Goal: Information Seeking & Learning: Learn about a topic

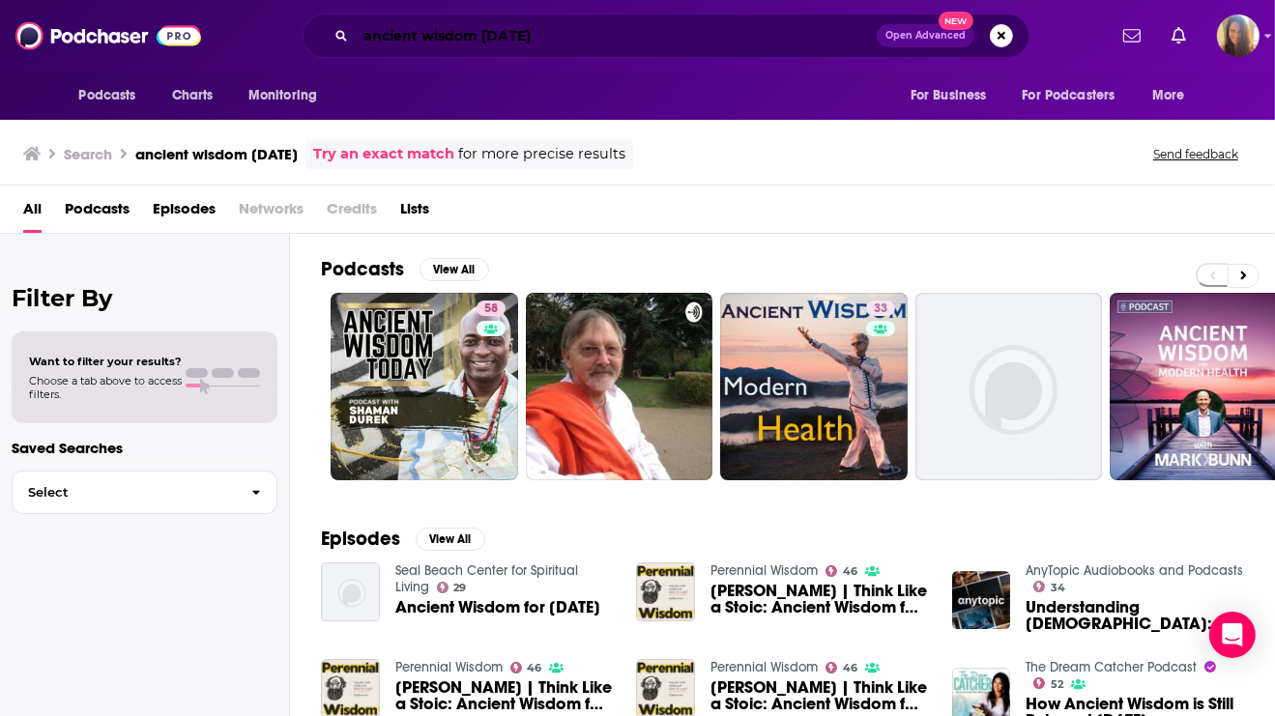
click at [493, 38] on input "ancient wisdom today" at bounding box center [616, 35] width 521 height 31
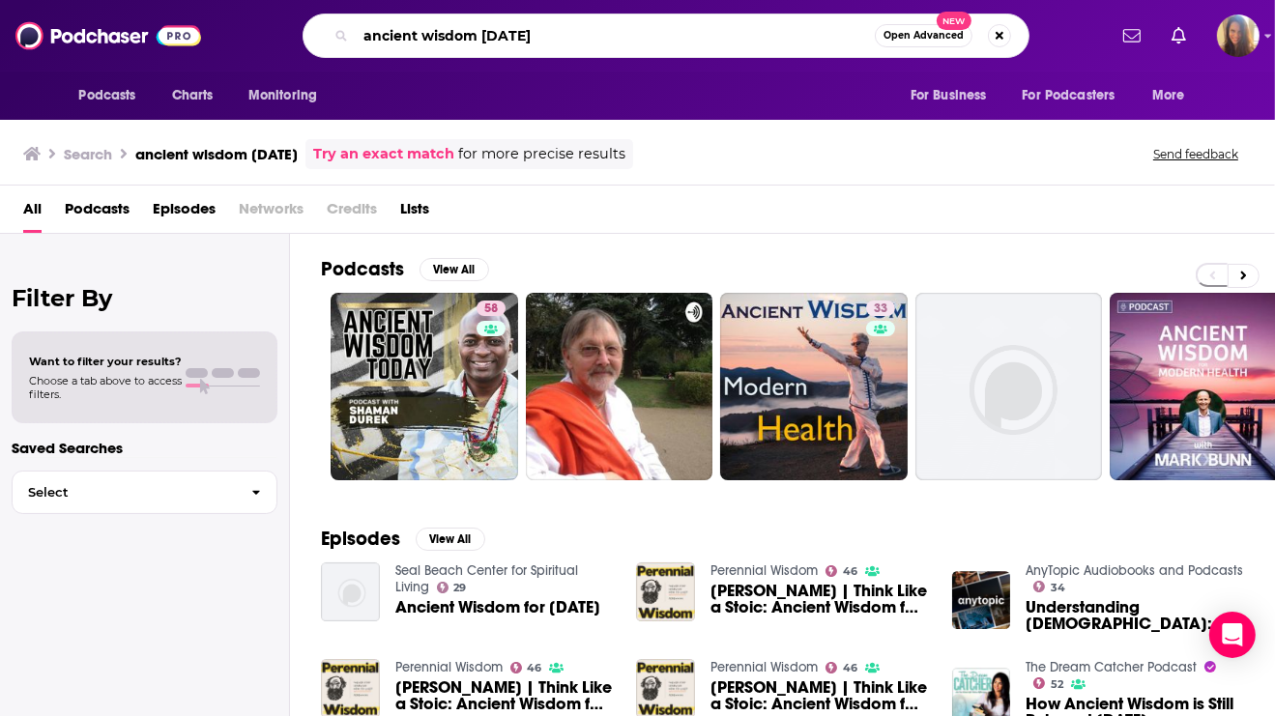
click at [493, 38] on input "ancient wisdom today" at bounding box center [615, 35] width 519 height 31
type input "spiritual hustler"
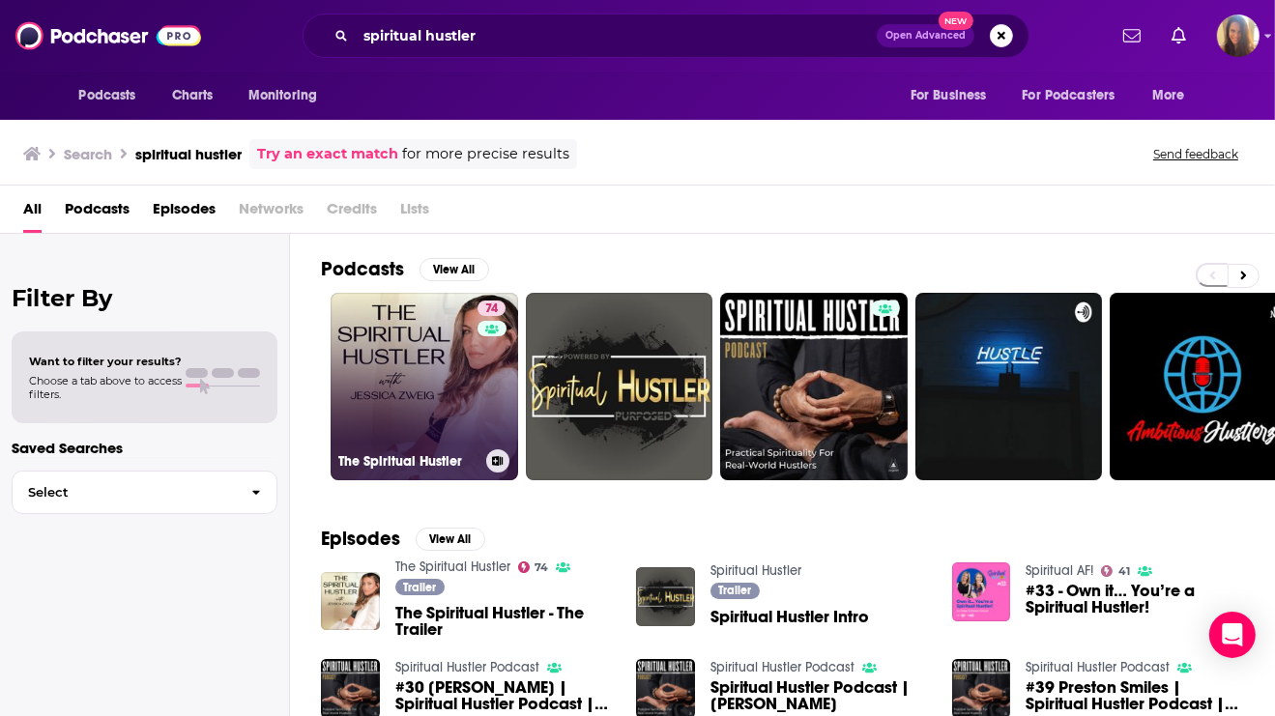
click at [426, 358] on link "74 The Spiritual Hustler" at bounding box center [425, 387] width 188 height 188
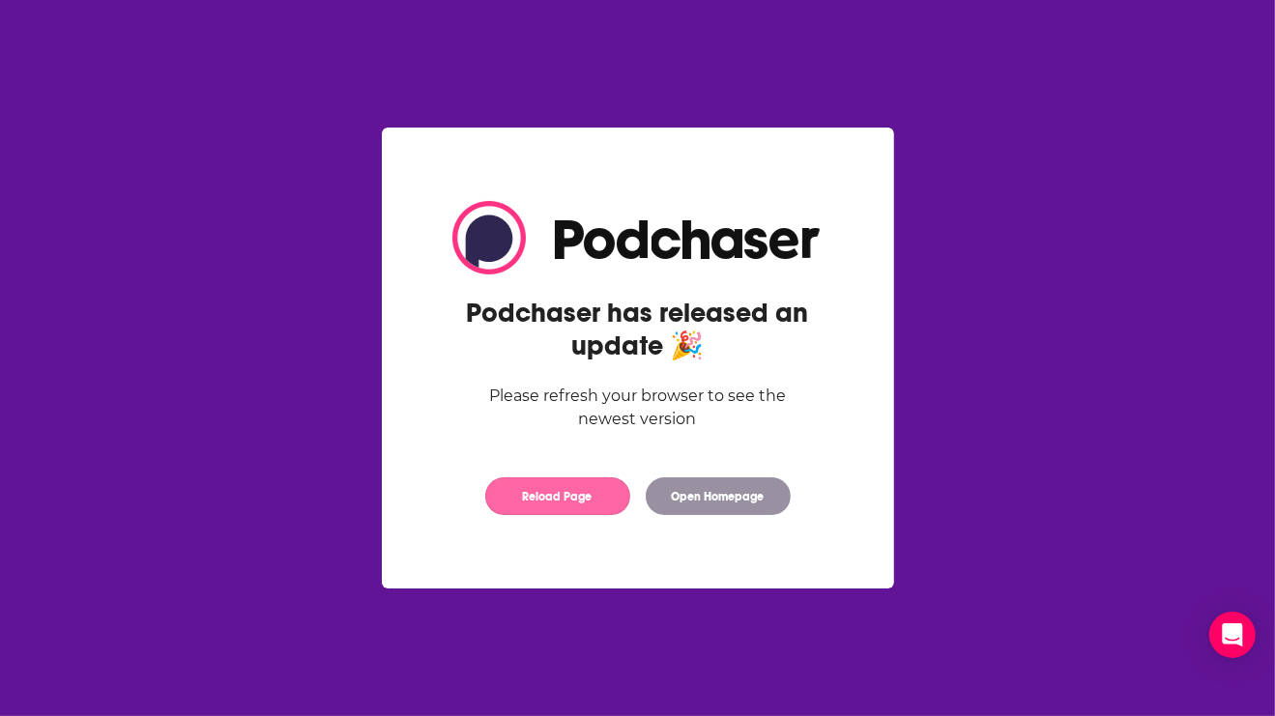
click at [531, 507] on button "Reload Page" at bounding box center [557, 497] width 145 height 38
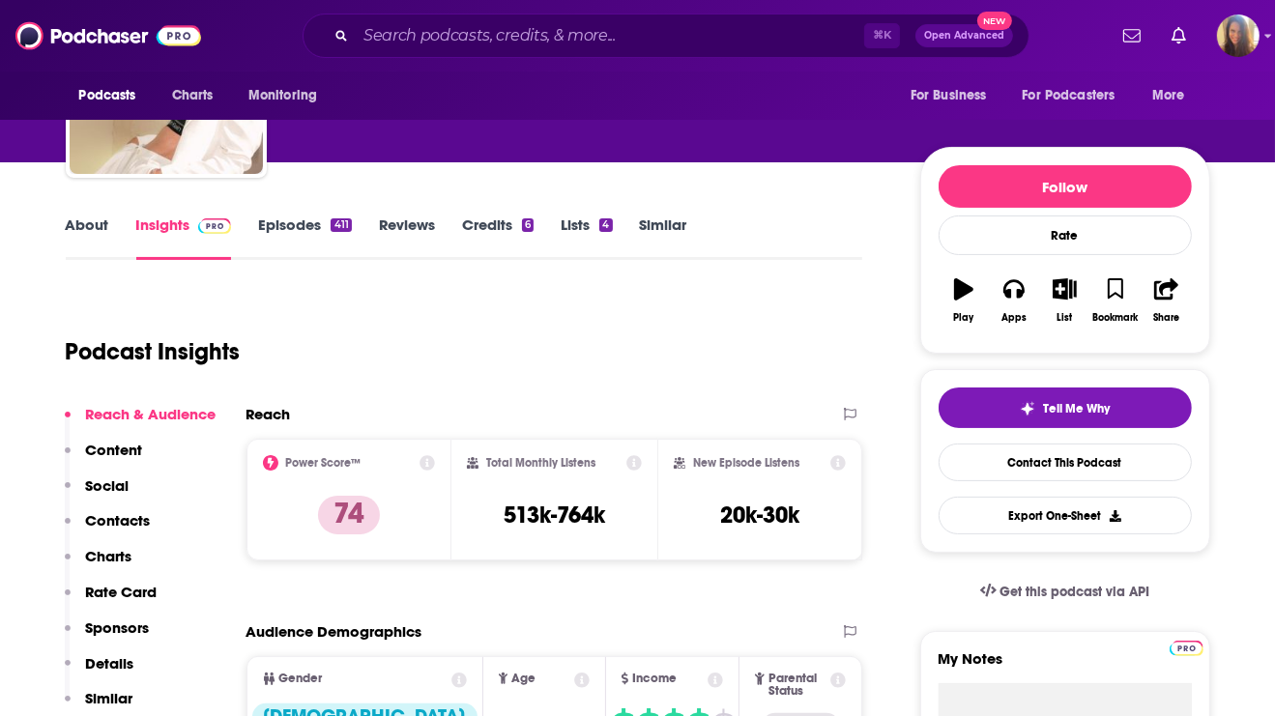
scroll to position [120, 0]
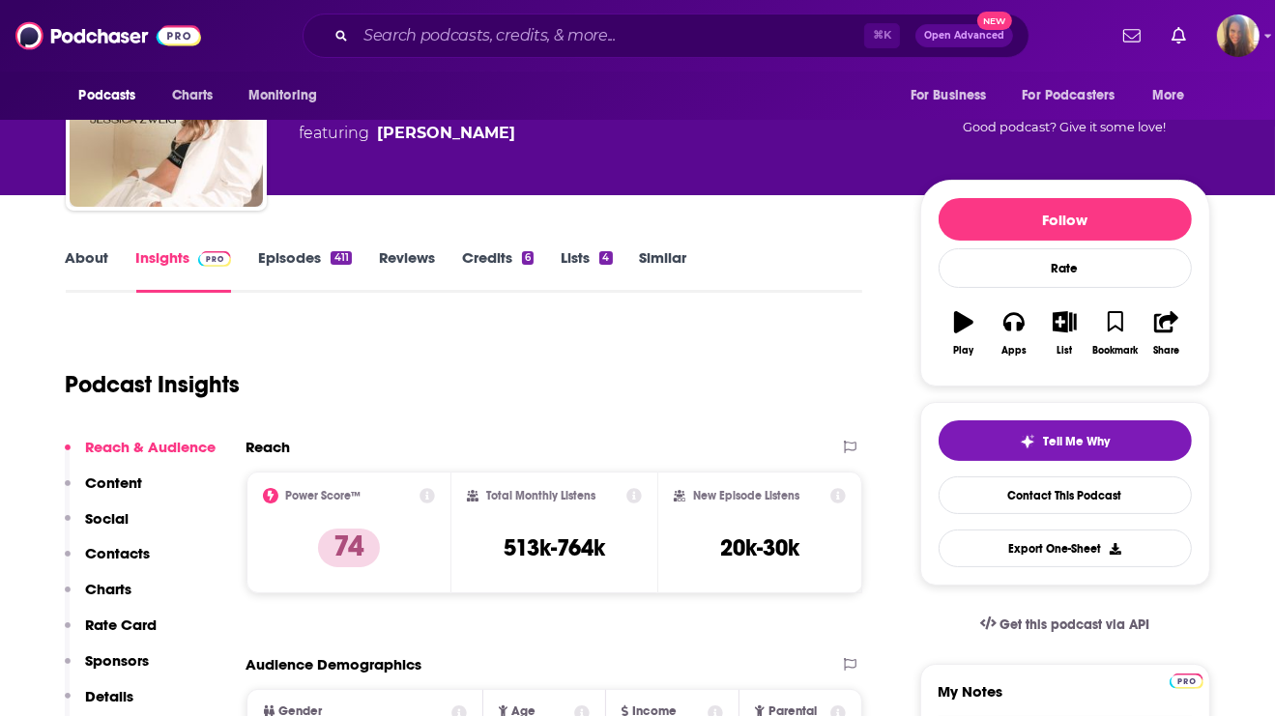
click at [306, 260] on link "Episodes 411" at bounding box center [304, 270] width 93 height 44
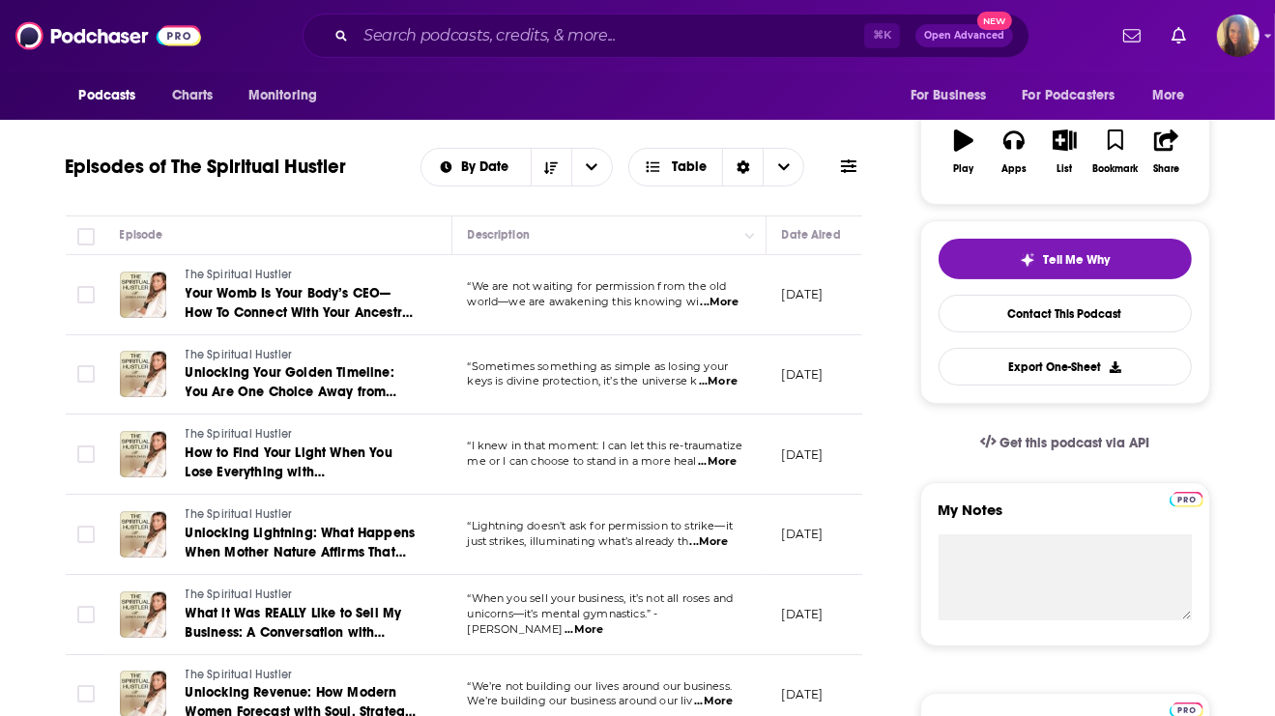
scroll to position [307, 0]
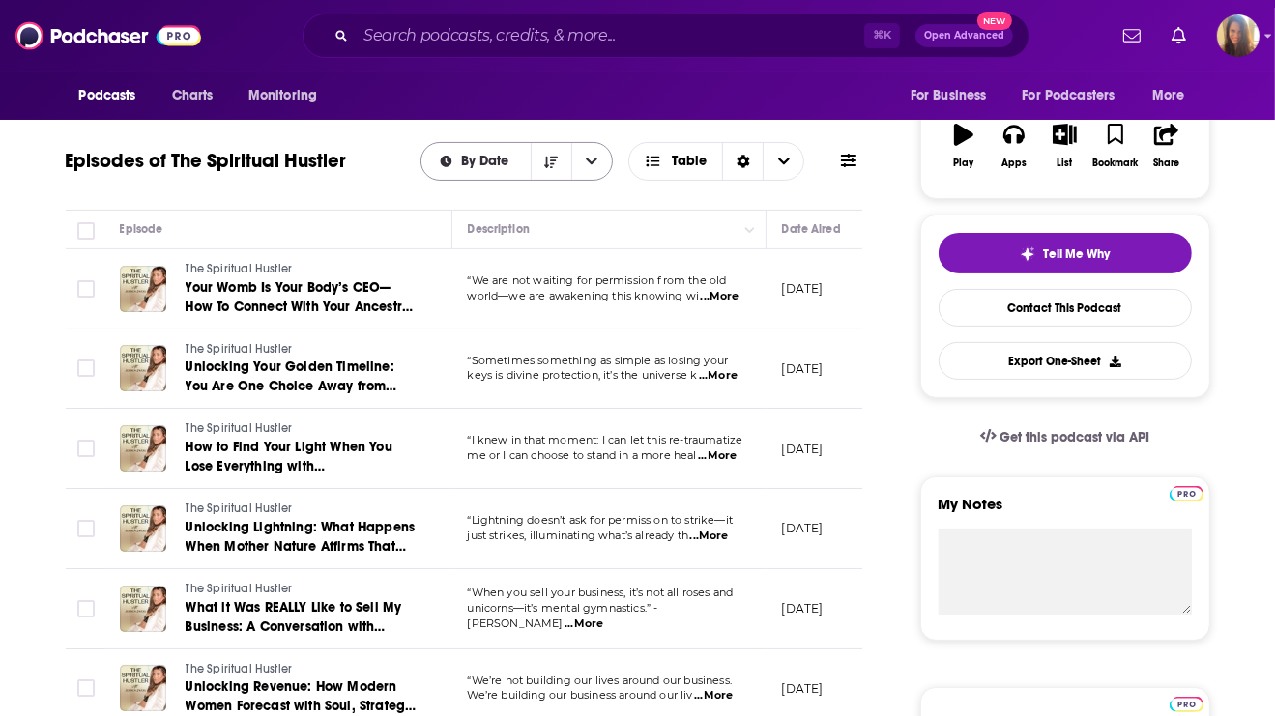
click at [590, 159] on icon "open menu" at bounding box center [592, 162] width 12 height 14
click at [590, 159] on icon "close menu" at bounding box center [592, 162] width 12 height 14
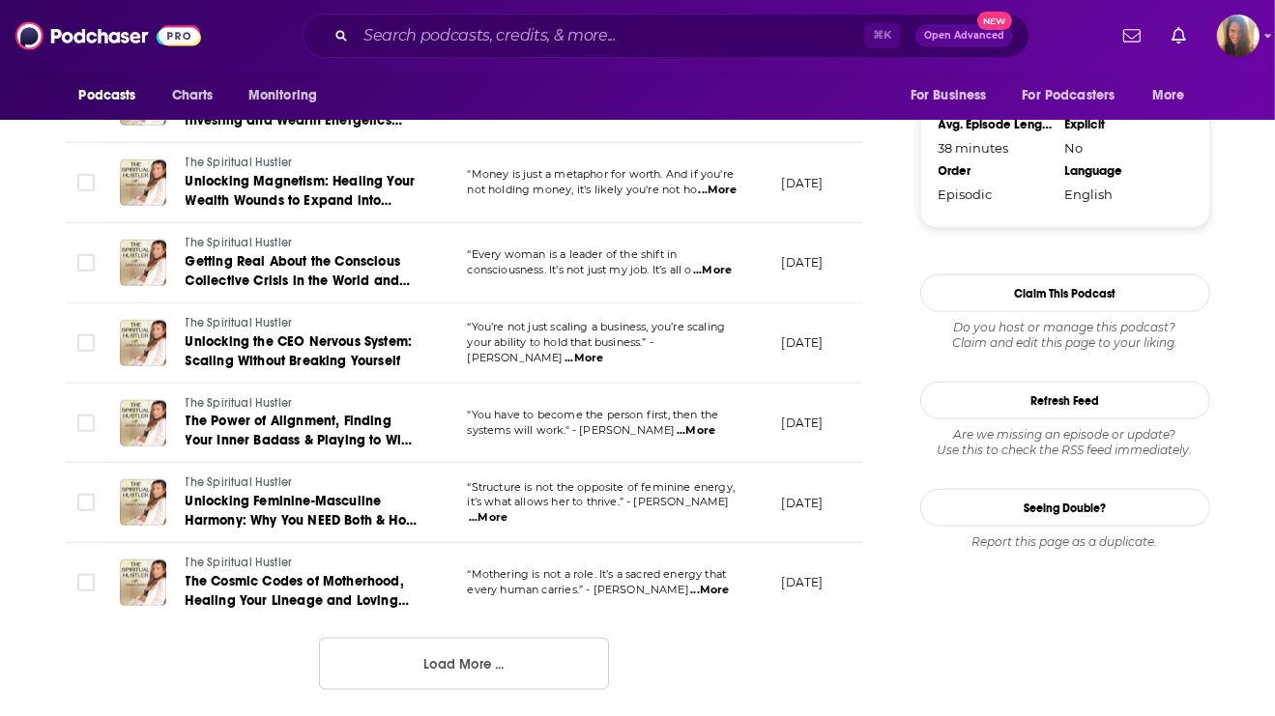
scroll to position [2186, 0]
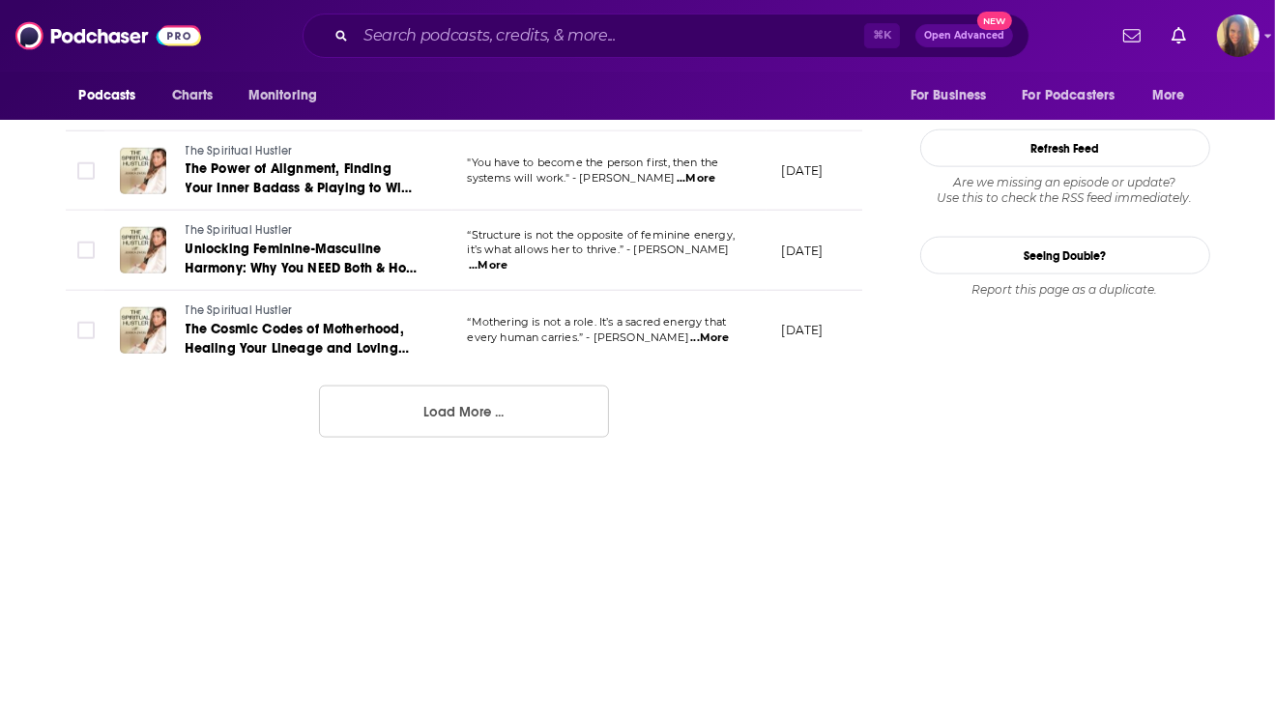
click at [500, 412] on button "Load More ..." at bounding box center [464, 412] width 290 height 52
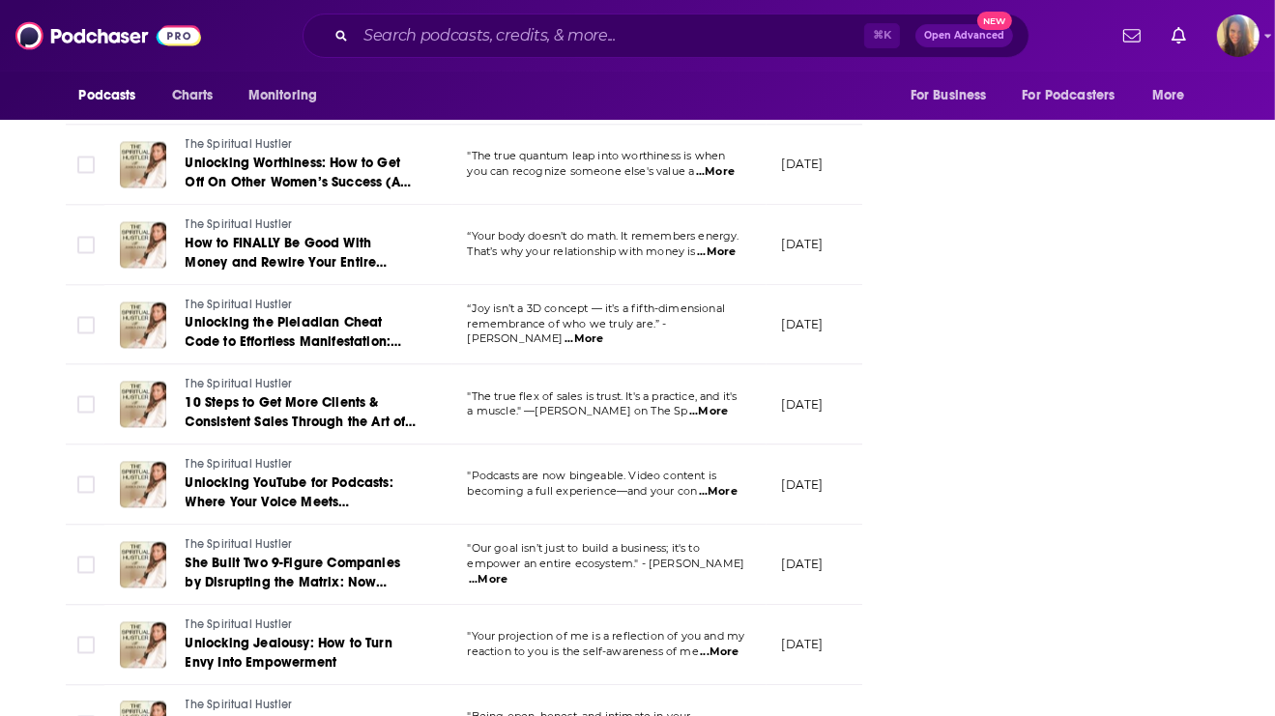
scroll to position [3929, 0]
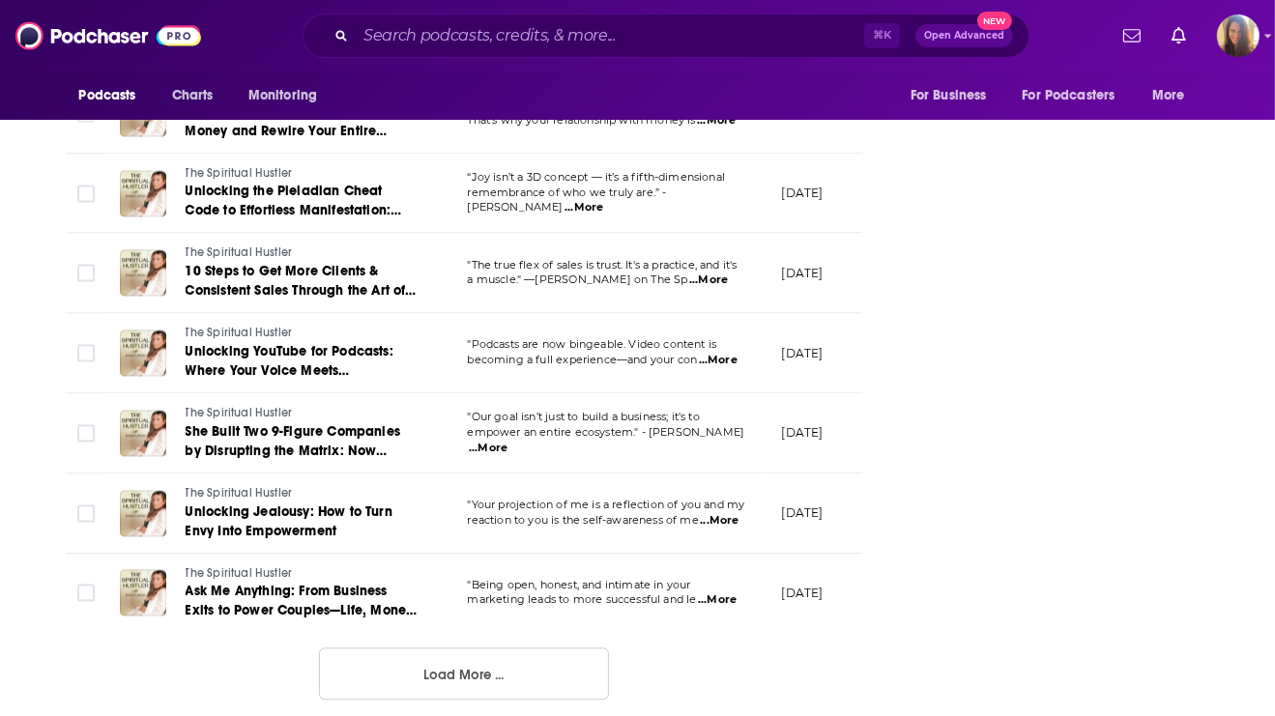
click at [478, 659] on button "Load More ..." at bounding box center [464, 674] width 290 height 52
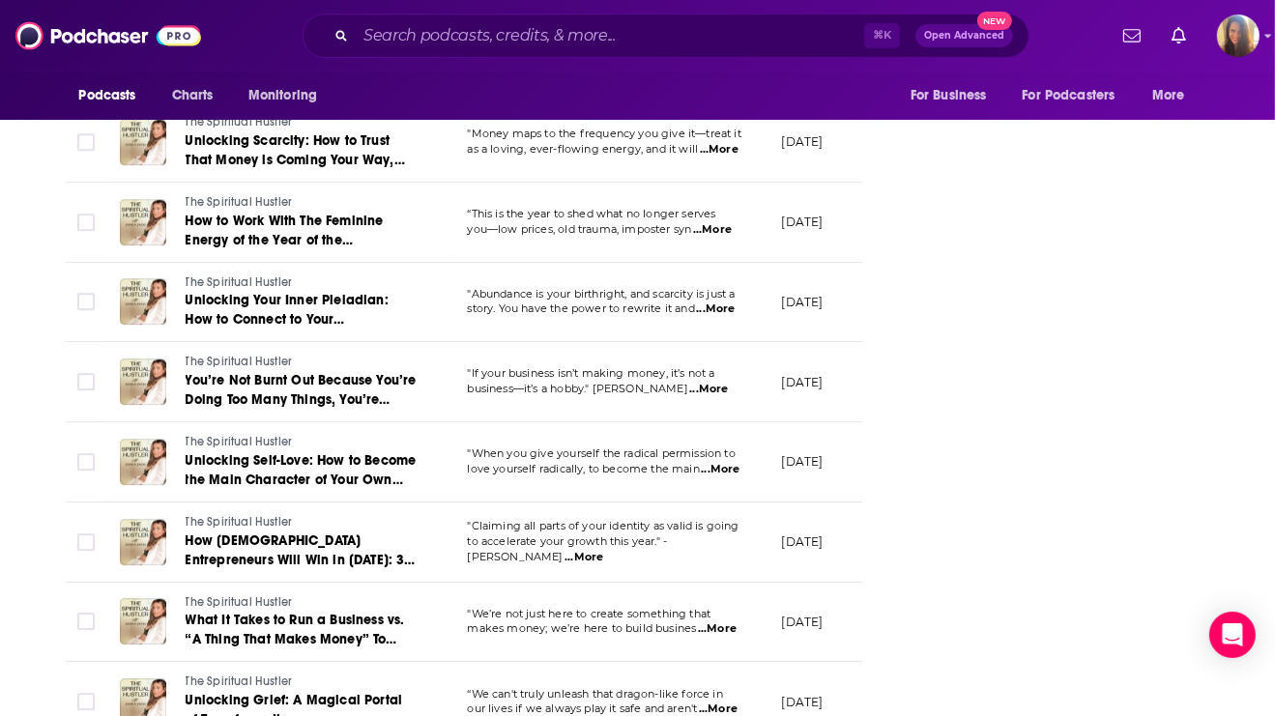
scroll to position [5926, 0]
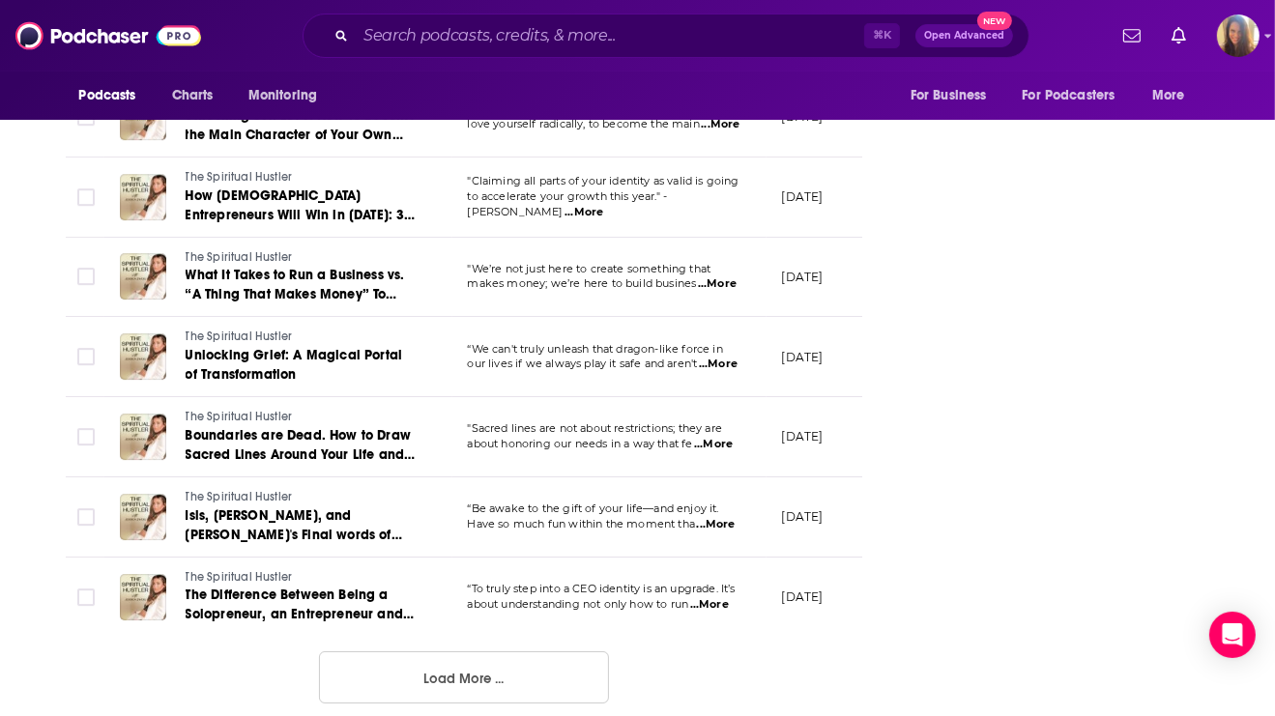
click at [495, 655] on button "Load More ..." at bounding box center [464, 678] width 290 height 52
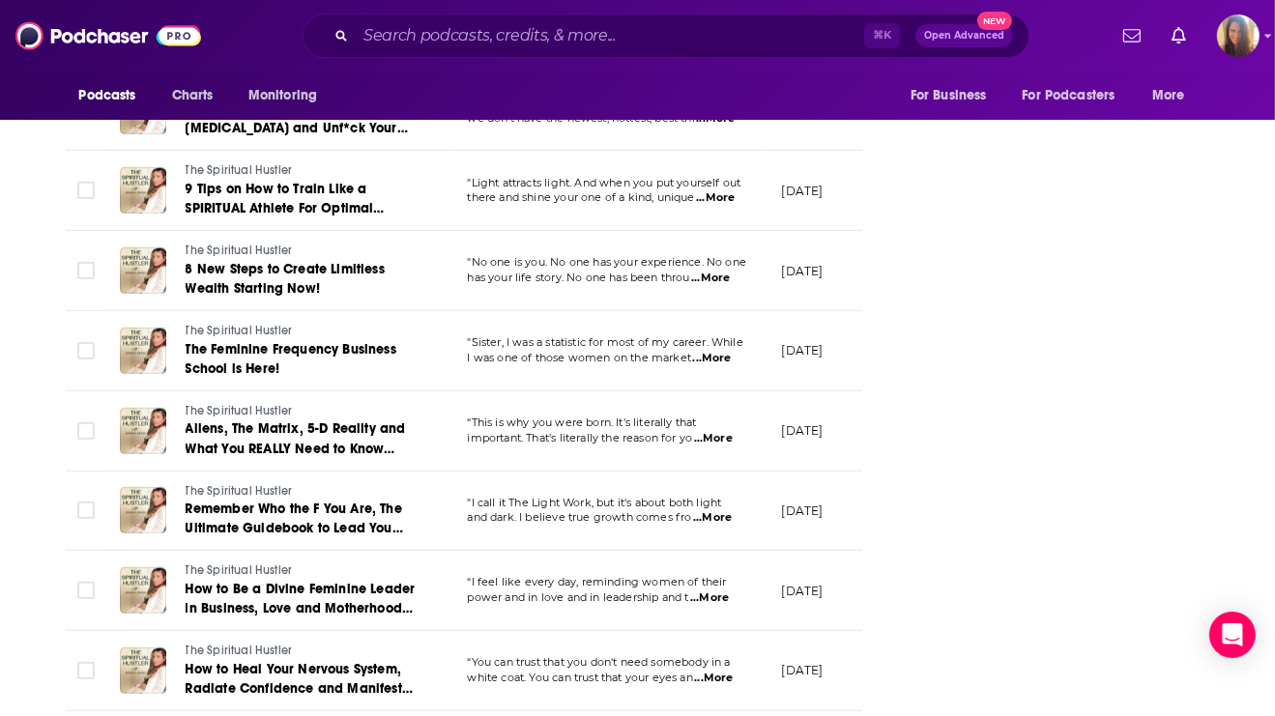
scroll to position [7921, 0]
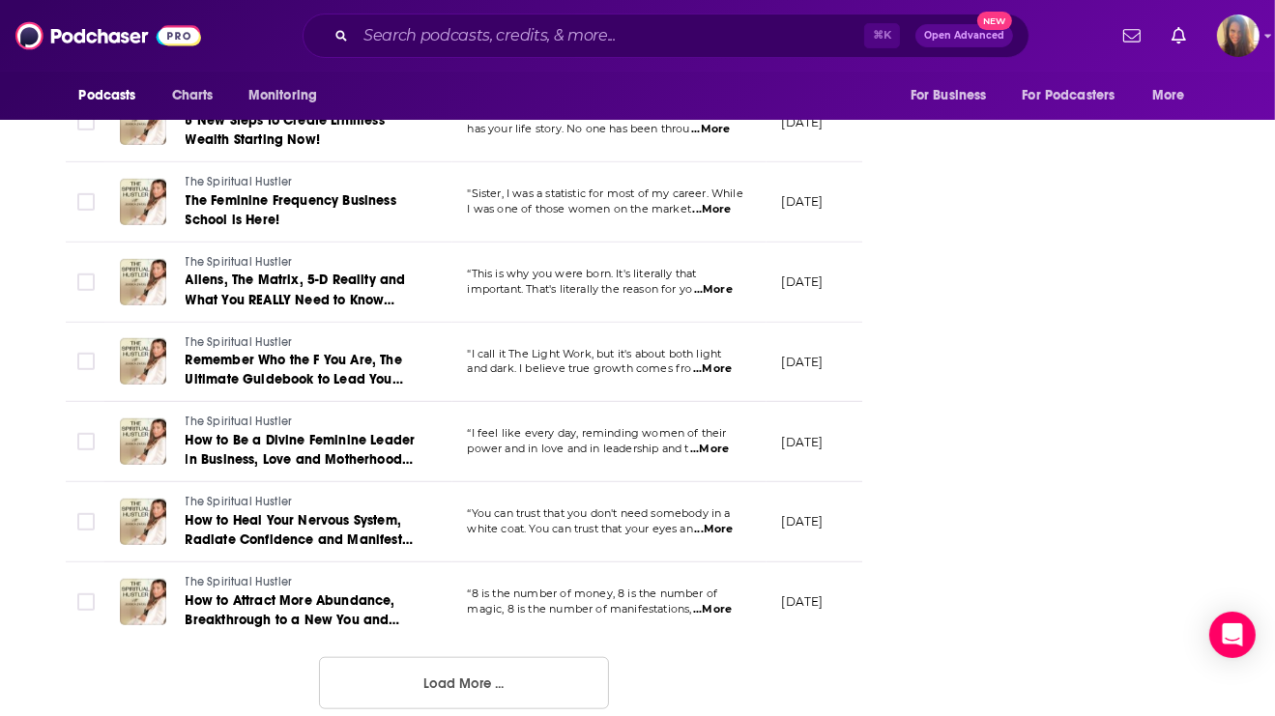
click at [509, 663] on button "Load More ..." at bounding box center [464, 683] width 290 height 52
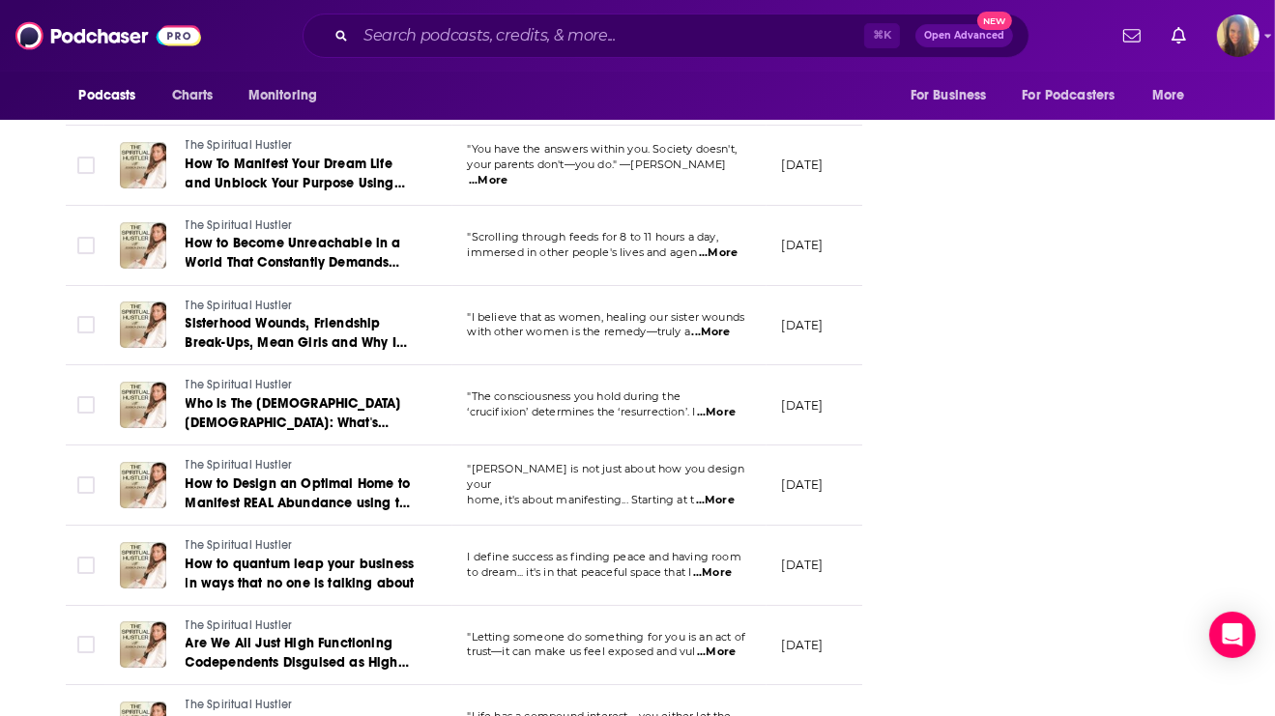
scroll to position [6596, 0]
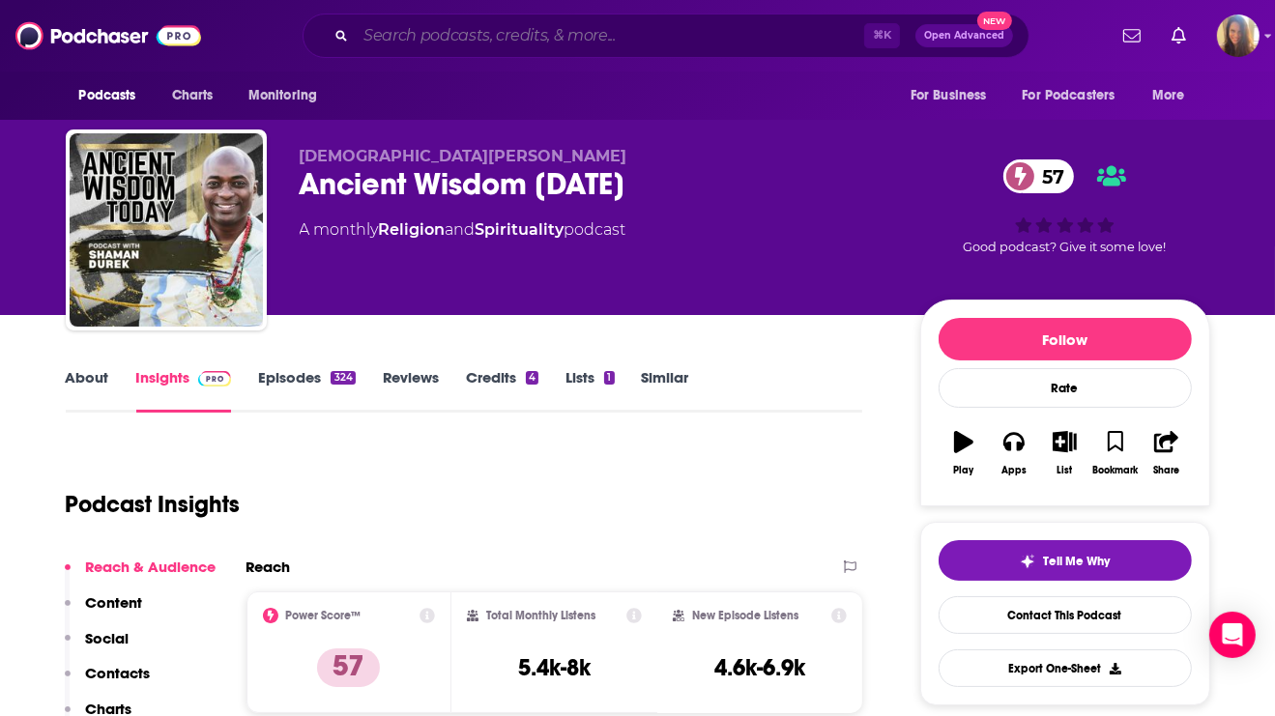
click at [457, 39] on input "Search podcasts, credits, & more..." at bounding box center [610, 35] width 509 height 31
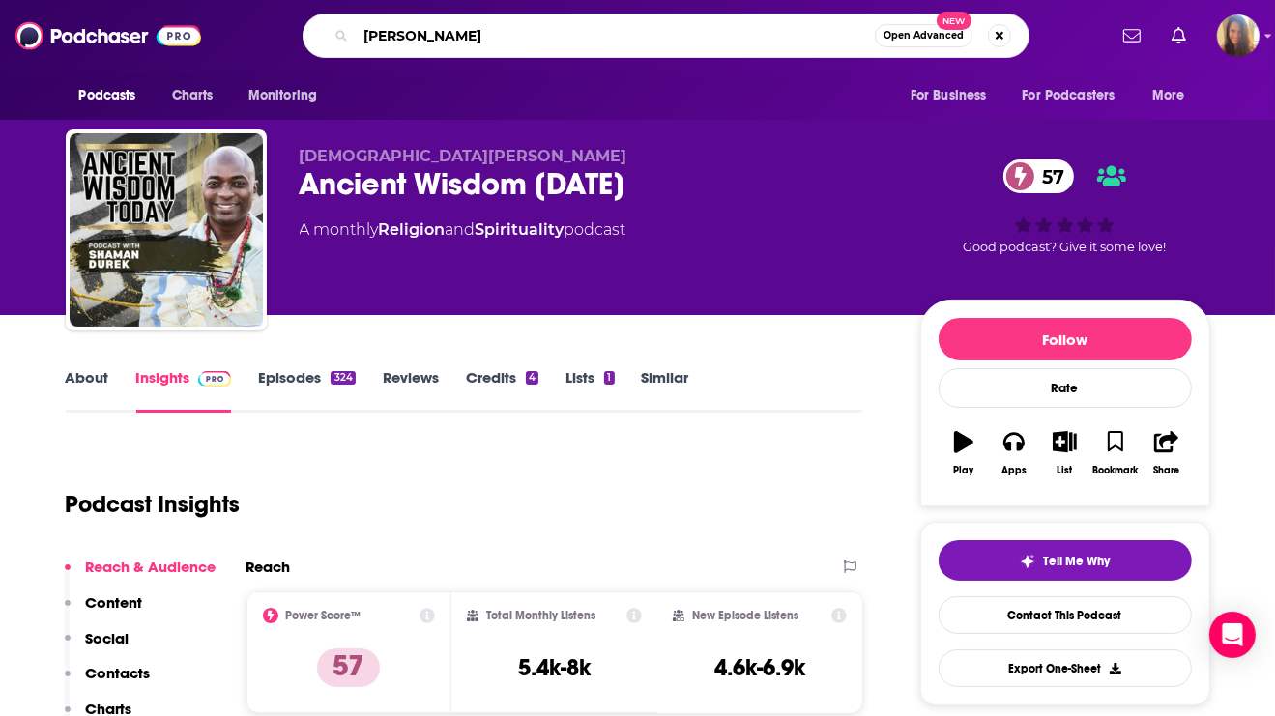
type input "[PERSON_NAME]"
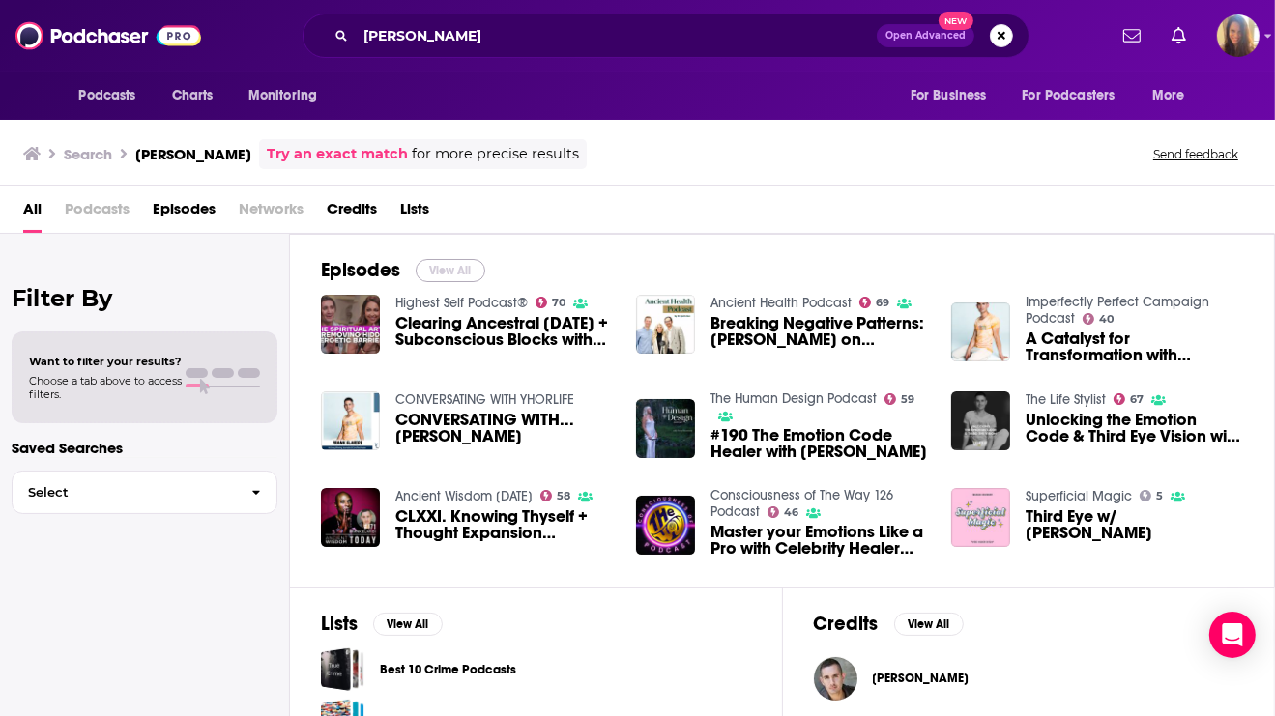
click at [436, 272] on button "View All" at bounding box center [451, 270] width 70 height 23
